Goal: Connect with others: Connect with others

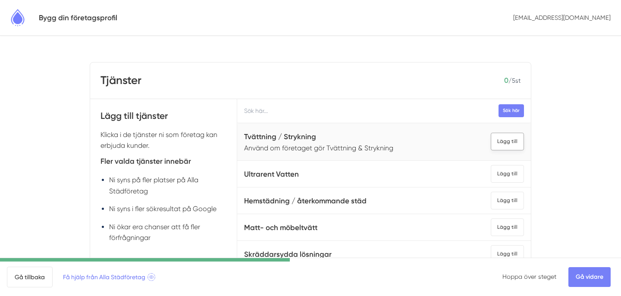
click at [511, 142] on div "Lägg till" at bounding box center [506, 142] width 33 height 18
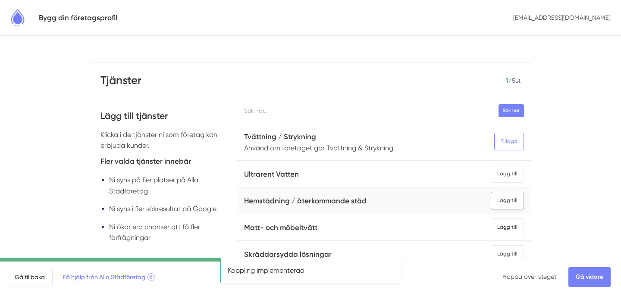
click at [512, 199] on div "Lägg till" at bounding box center [506, 201] width 33 height 18
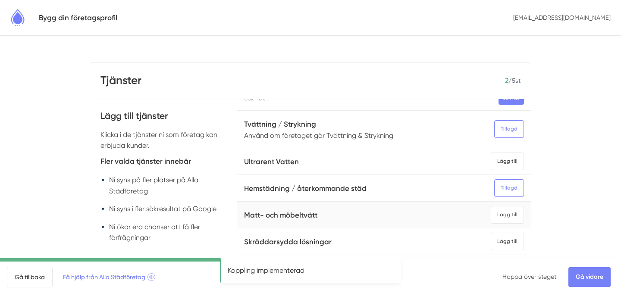
scroll to position [13, 0]
click at [512, 214] on div "Lägg till" at bounding box center [506, 214] width 33 height 18
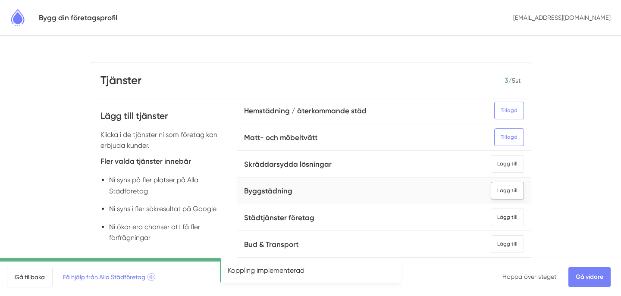
scroll to position [100, 0]
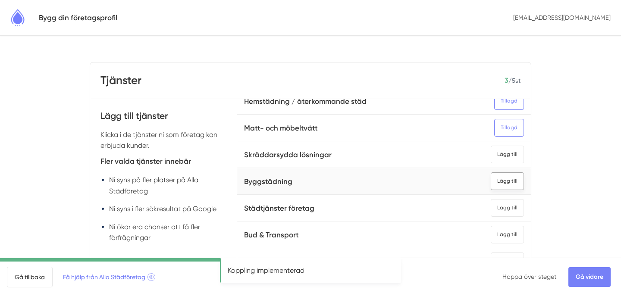
click at [510, 181] on div "Lägg till" at bounding box center [506, 181] width 33 height 18
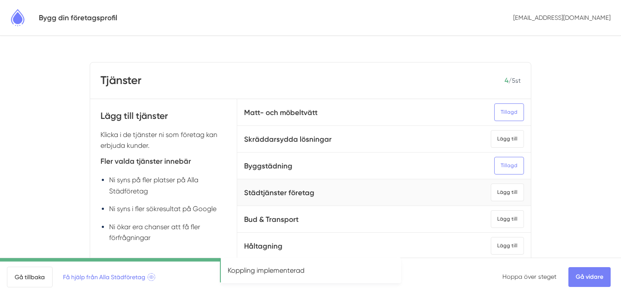
scroll to position [125, 0]
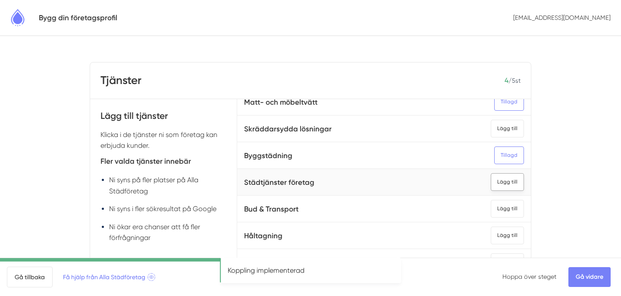
click at [500, 188] on div "Lägg till" at bounding box center [506, 182] width 33 height 18
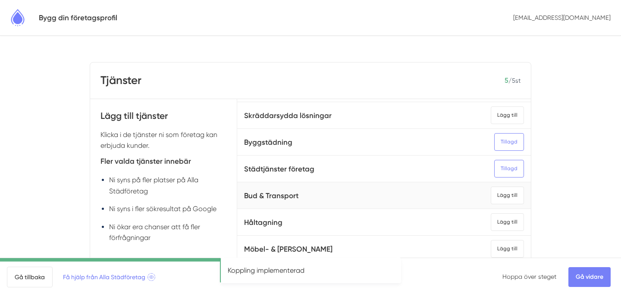
scroll to position [157, 0]
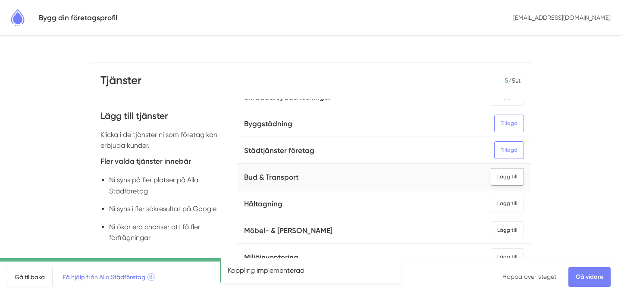
click at [512, 175] on div "Lägg till" at bounding box center [506, 177] width 33 height 18
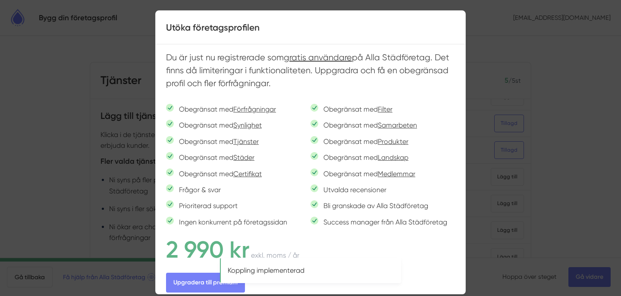
click at [484, 203] on div at bounding box center [310, 148] width 621 height 296
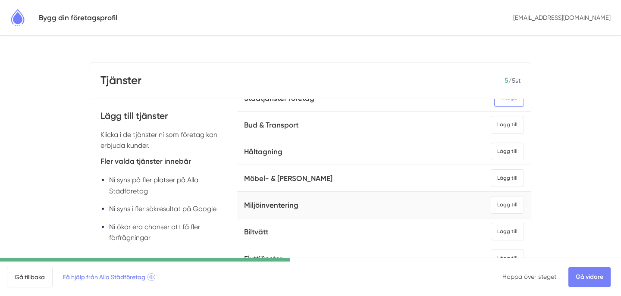
scroll to position [212, 0]
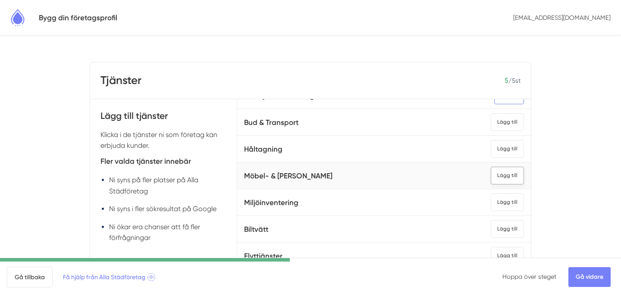
click at [512, 170] on div "Lägg till" at bounding box center [506, 176] width 33 height 18
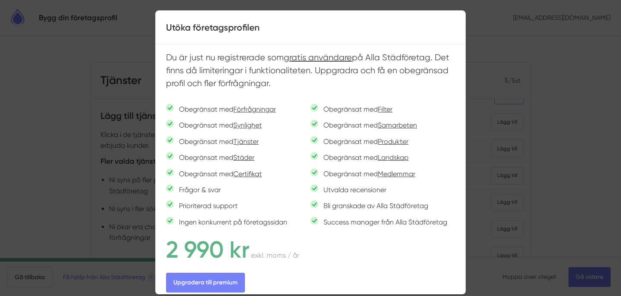
click at [509, 192] on div at bounding box center [310, 148] width 621 height 296
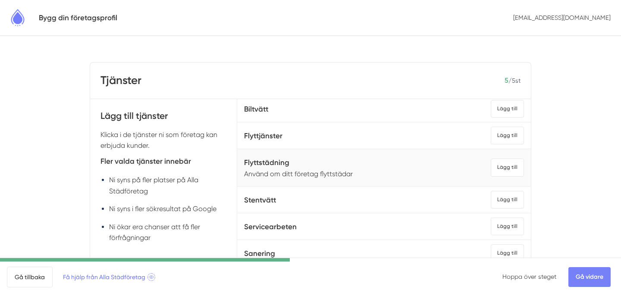
scroll to position [341, 0]
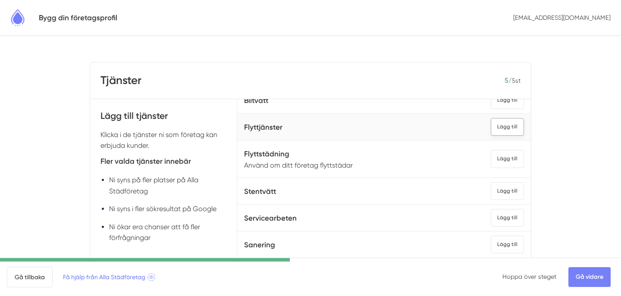
click at [511, 126] on div "Lägg till" at bounding box center [506, 127] width 33 height 18
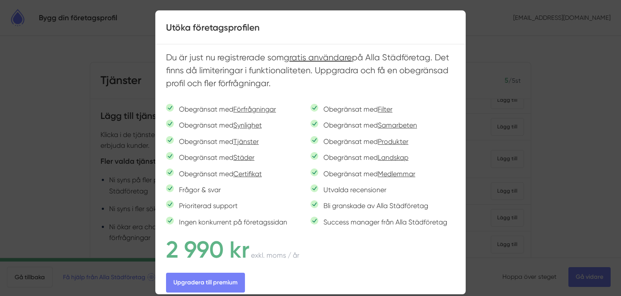
click at [467, 184] on div at bounding box center [310, 148] width 621 height 296
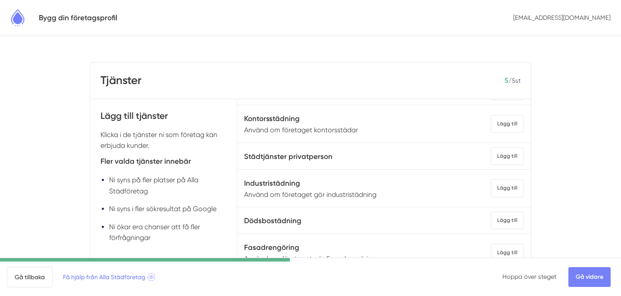
scroll to position [651, 0]
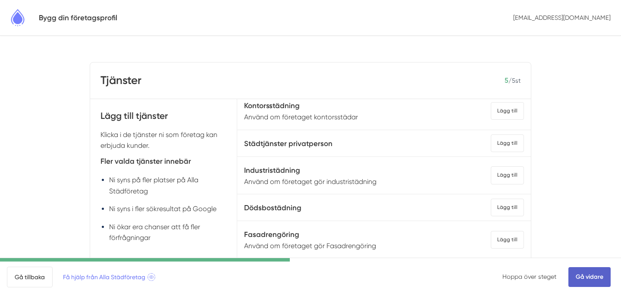
click at [596, 277] on link "Gå vidare" at bounding box center [589, 277] width 42 height 20
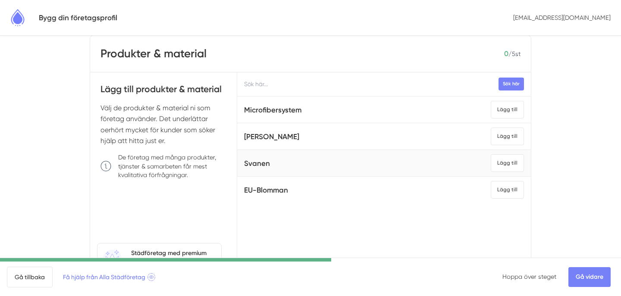
scroll to position [33, 0]
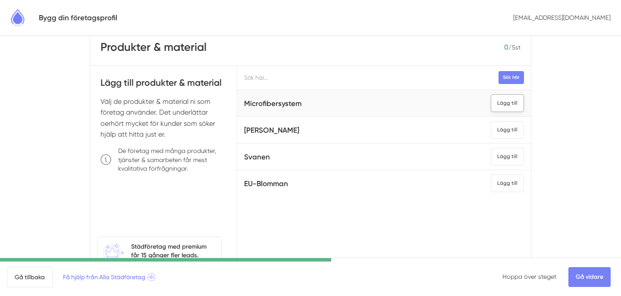
click at [511, 100] on div "Lägg till" at bounding box center [506, 103] width 33 height 18
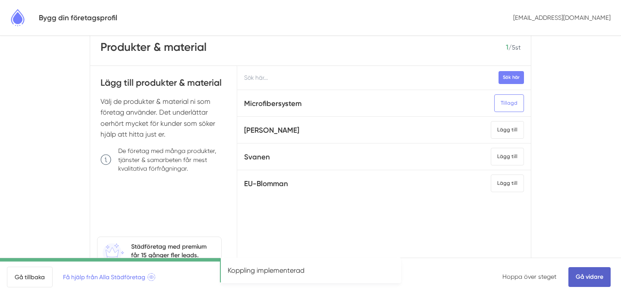
click at [586, 278] on link "Gå vidare" at bounding box center [589, 277] width 42 height 20
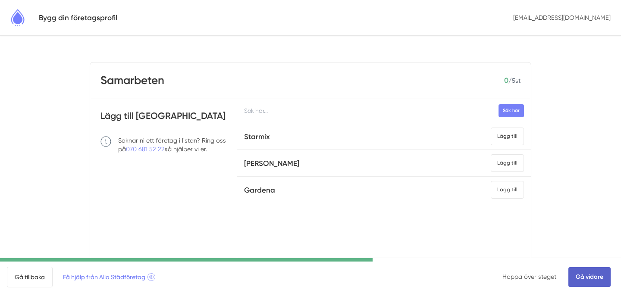
click at [586, 279] on link "Gå vidare" at bounding box center [589, 277] width 42 height 20
